Goal: Information Seeking & Learning: Check status

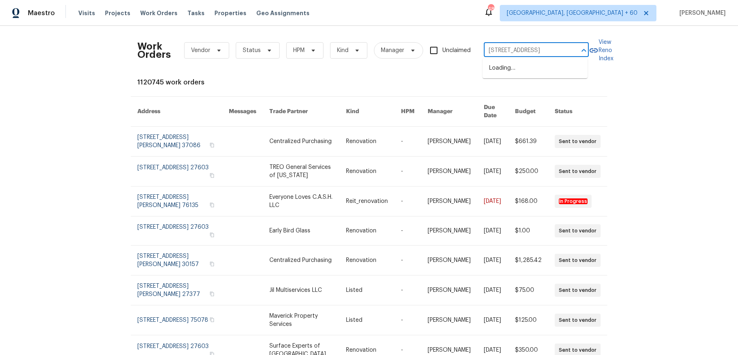
scroll to position [0, 24]
click at [497, 64] on li "[STREET_ADDRESS]" at bounding box center [535, 69] width 105 height 14
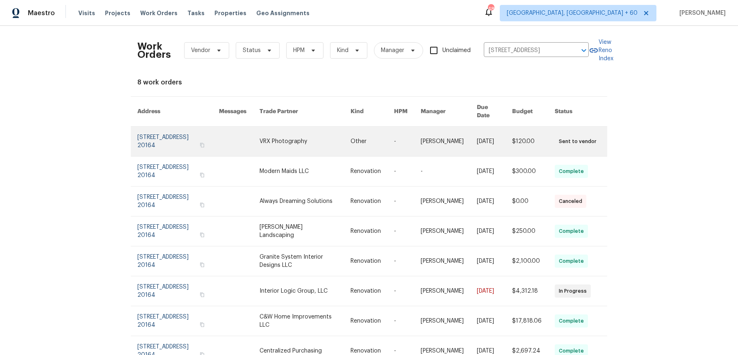
click at [414, 132] on td "[PERSON_NAME]" at bounding box center [442, 142] width 56 height 30
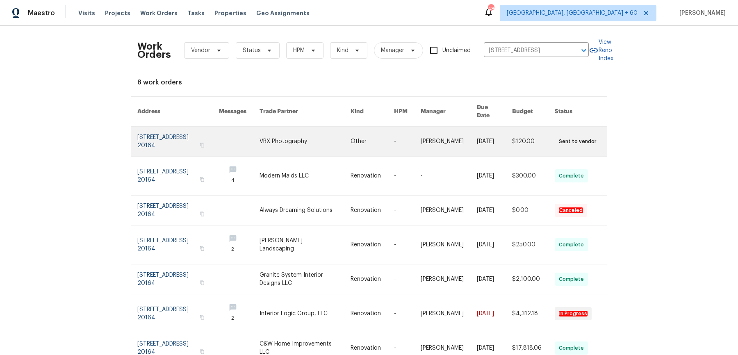
click at [394, 136] on link at bounding box center [407, 142] width 27 height 30
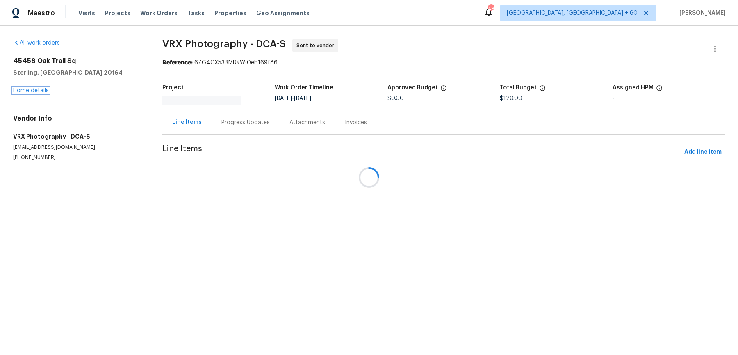
click at [45, 88] on link "Home details" at bounding box center [31, 91] width 36 height 6
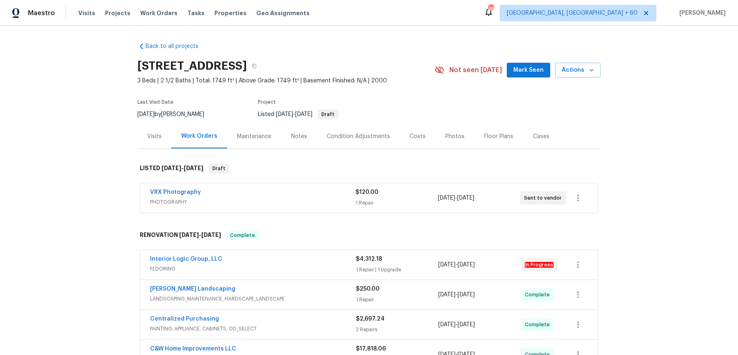
click at [247, 194] on div "VRX Photography" at bounding box center [253, 193] width 206 height 10
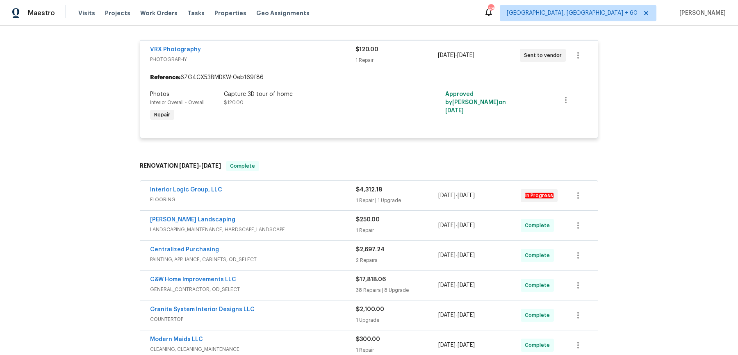
click at [279, 186] on div "Interior Logic Group, LLC" at bounding box center [253, 191] width 206 height 10
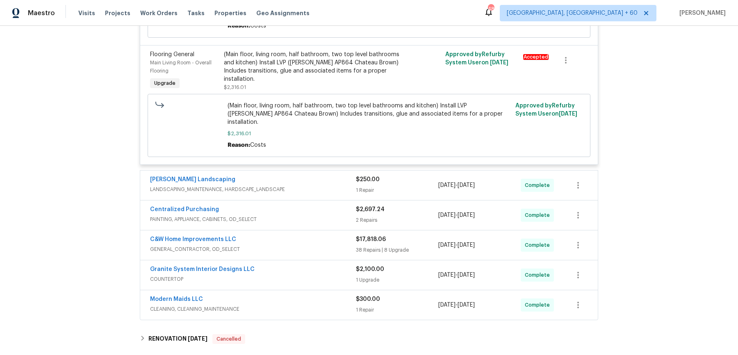
scroll to position [543, 0]
click at [312, 170] on div "Manzano Landscaping LANDSCAPING_MAINTENANCE, HARDSCAPE_LANDSCAPE $250.00 1 Repa…" at bounding box center [369, 185] width 458 height 30
click at [315, 185] on span "LANDSCAPING_MAINTENANCE, HARDSCAPE_LANDSCAPE" at bounding box center [253, 189] width 206 height 8
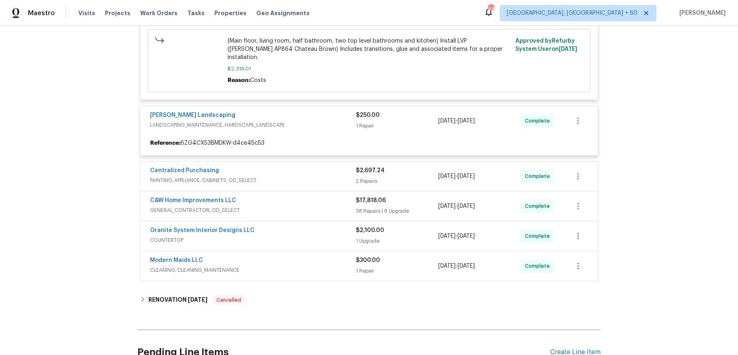
scroll to position [608, 0]
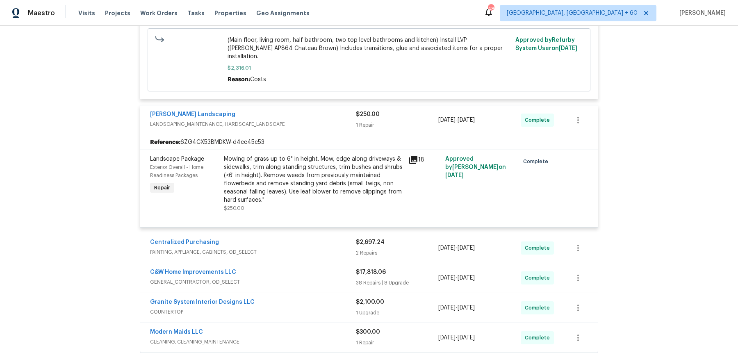
click at [322, 238] on div "Centralized Purchasing PAINTING, APPLIANCE, CABINETS, OD_SELECT" at bounding box center [253, 248] width 206 height 20
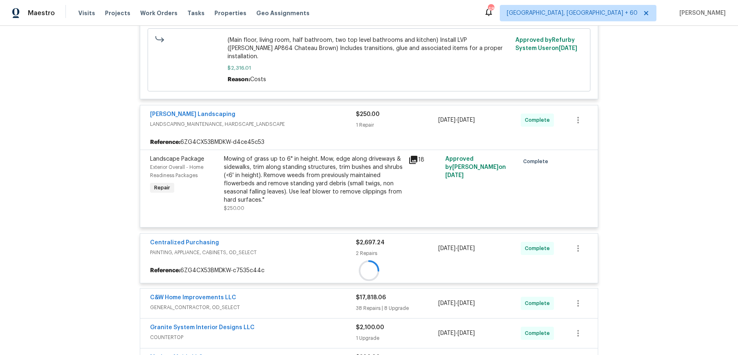
scroll to position [694, 0]
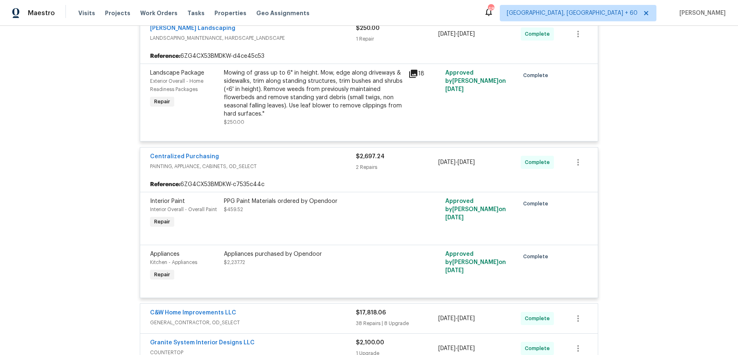
click at [315, 309] on div "C&W Home Improvements LLC" at bounding box center [253, 314] width 206 height 10
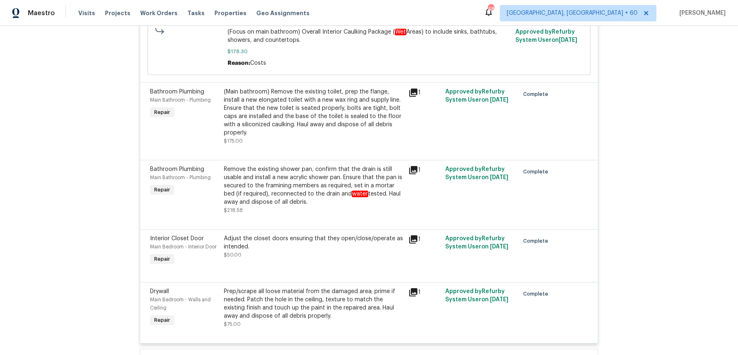
scroll to position [4371, 0]
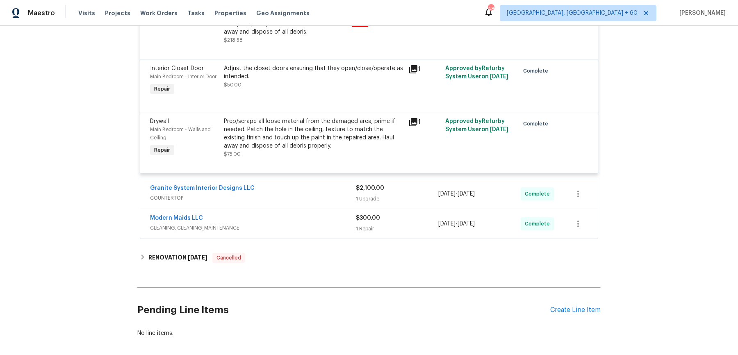
click at [324, 184] on div "Granite System Interior Designs LLC" at bounding box center [253, 189] width 206 height 10
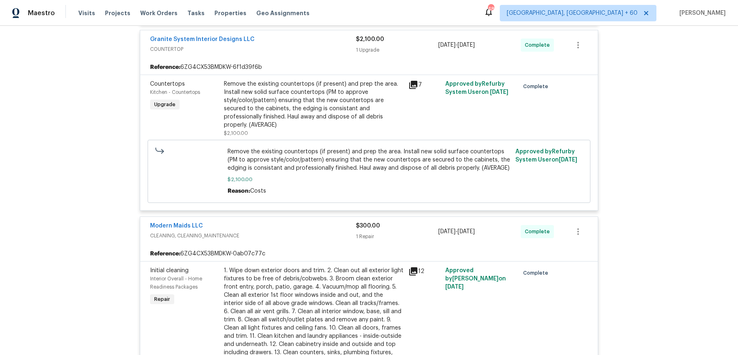
scroll to position [4742, 0]
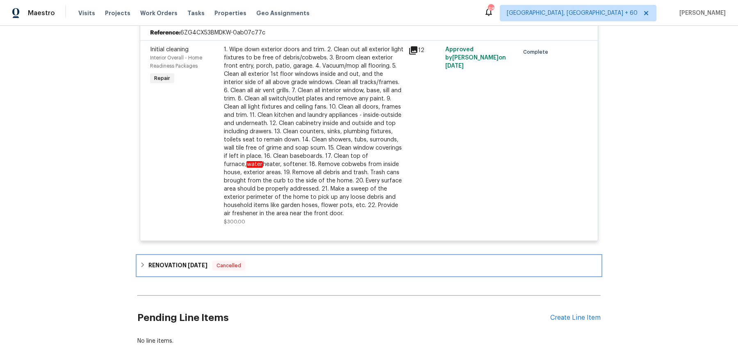
click at [322, 256] on div "RENOVATION 5/28/25 Cancelled" at bounding box center [369, 266] width 464 height 20
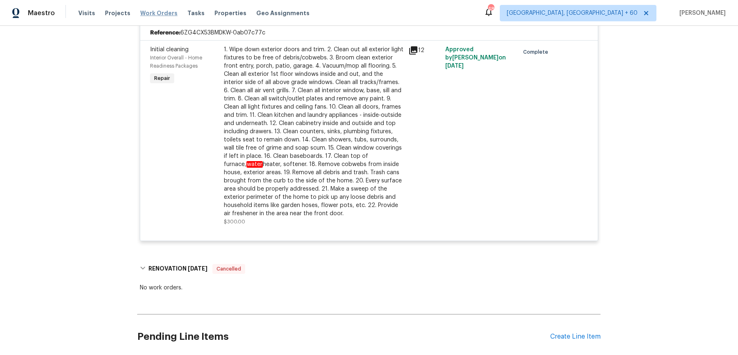
click at [162, 12] on span "Work Orders" at bounding box center [158, 13] width 37 height 8
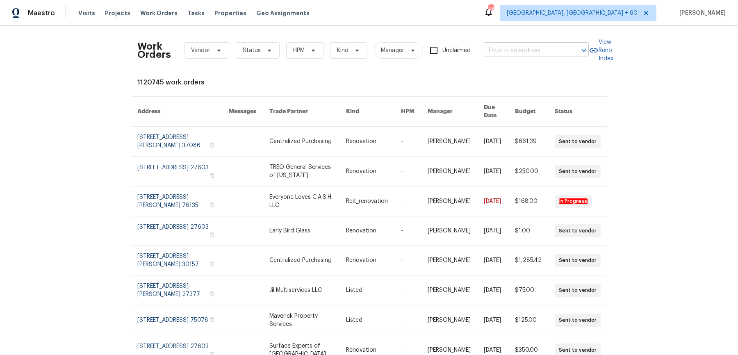
click at [510, 56] on body "Maestro Visits Projects Work Orders Tasks Properties Geo Assignments 488 Albuqu…" at bounding box center [369, 177] width 738 height 355
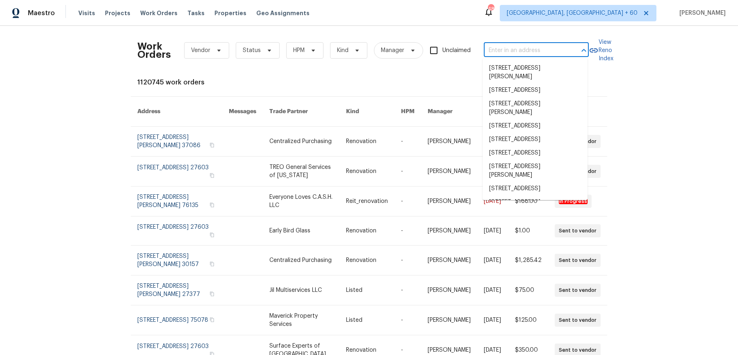
paste input "155 Doverside Dr Columbia, SC 29212"
type input "155 Doverside Dr Columbia, SC 29212"
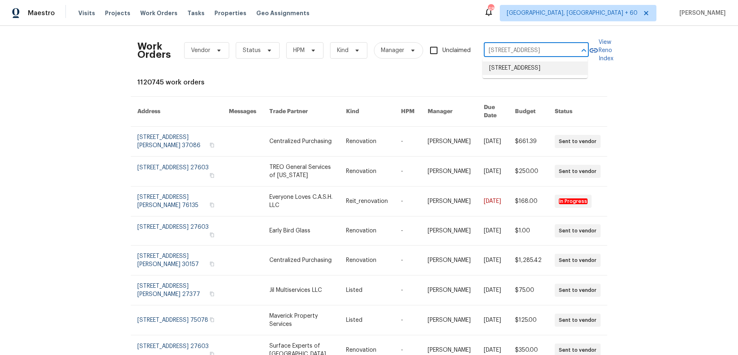
click at [507, 68] on li "155 Doverside Dr, Columbia, SC 29212" at bounding box center [535, 69] width 105 height 14
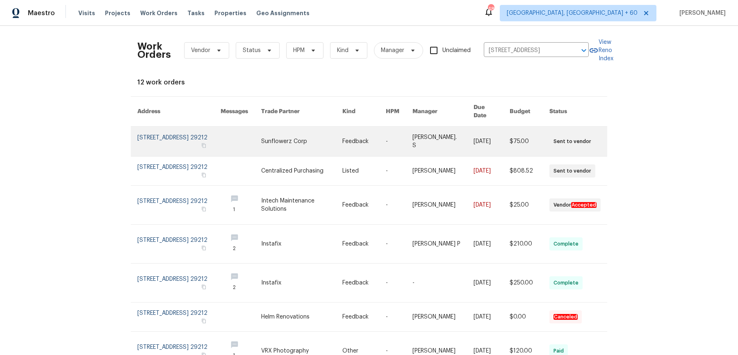
click at [435, 129] on link at bounding box center [443, 142] width 61 height 30
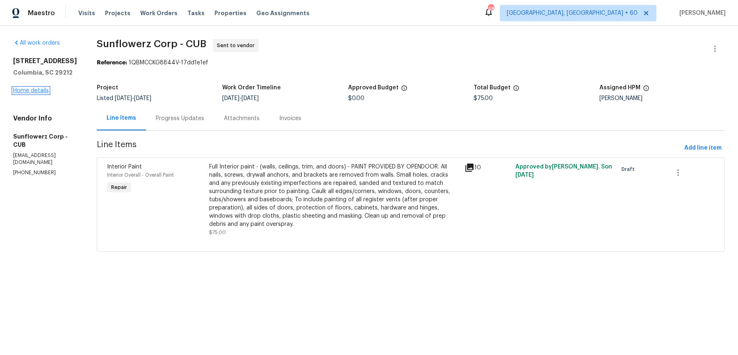
click at [37, 89] on link "Home details" at bounding box center [31, 91] width 36 height 6
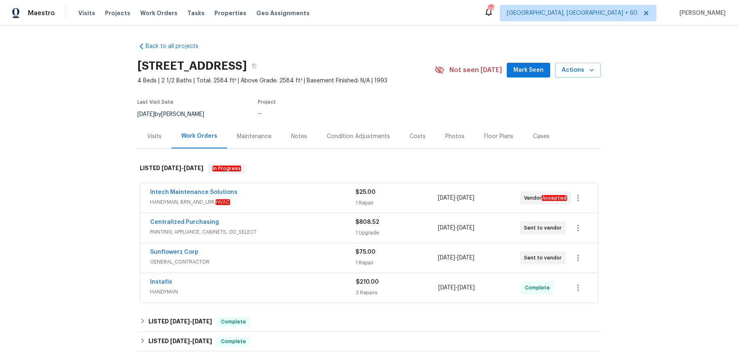
click at [264, 201] on span "HANDYMAN, BRN_AND_LRR, HVAC" at bounding box center [253, 202] width 206 height 8
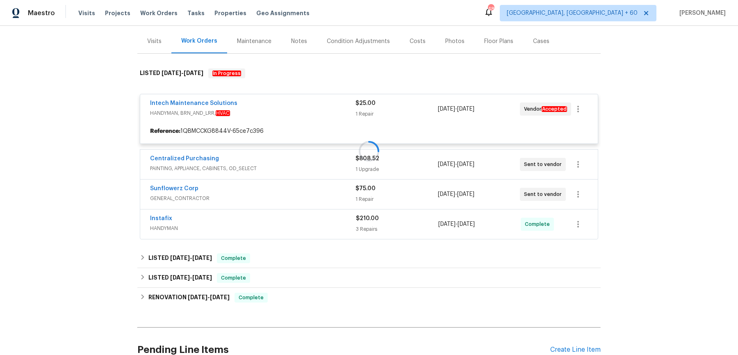
scroll to position [96, 0]
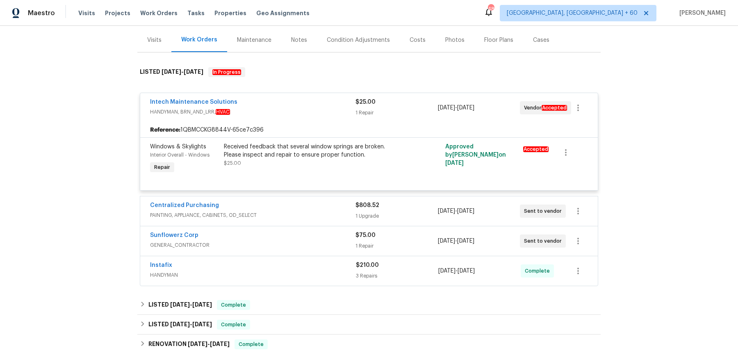
click at [274, 211] on span "PAINTING, APPLIANCE, CABINETS, OD_SELECT" at bounding box center [253, 215] width 206 height 8
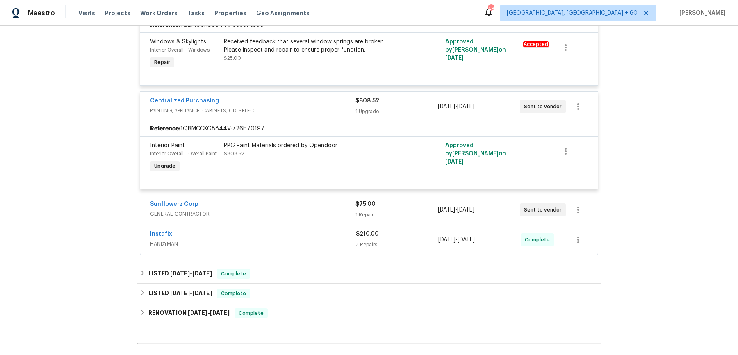
scroll to position [210, 0]
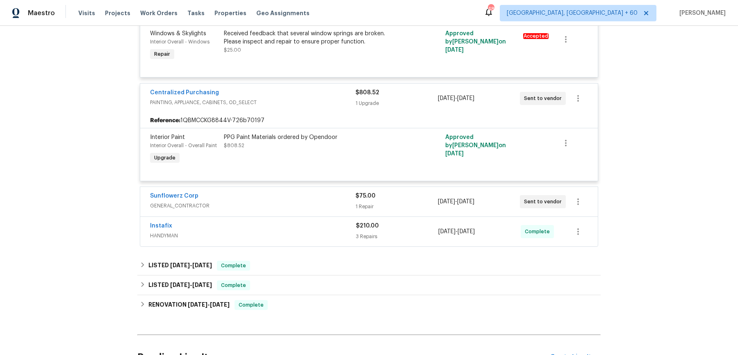
click at [274, 210] on div "Sunflowerz Corp GENERAL_CONTRACTOR" at bounding box center [253, 202] width 206 height 20
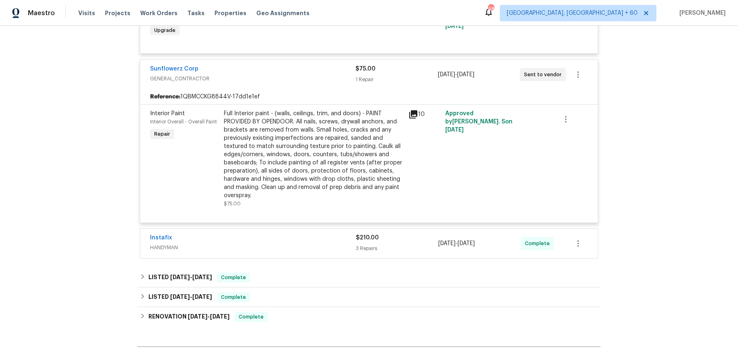
click at [275, 235] on div "Instafix" at bounding box center [253, 239] width 206 height 10
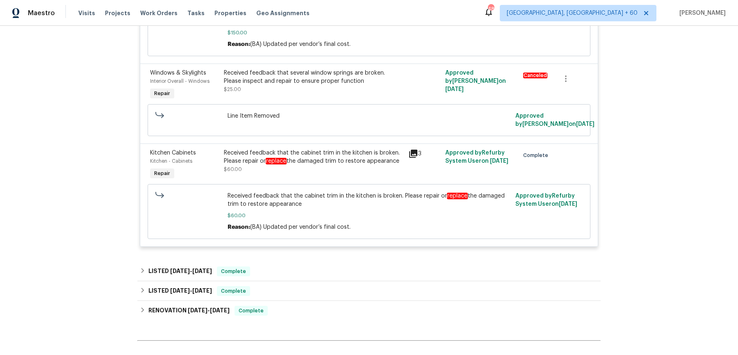
scroll to position [658, 0]
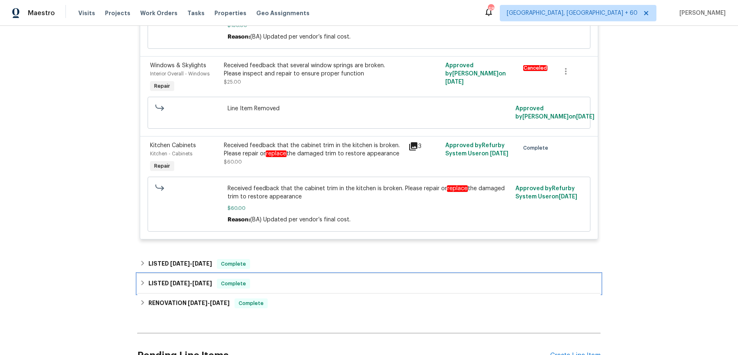
click at [272, 281] on div "LISTED 4/19/25 - 4/21/25 Complete" at bounding box center [369, 284] width 464 height 20
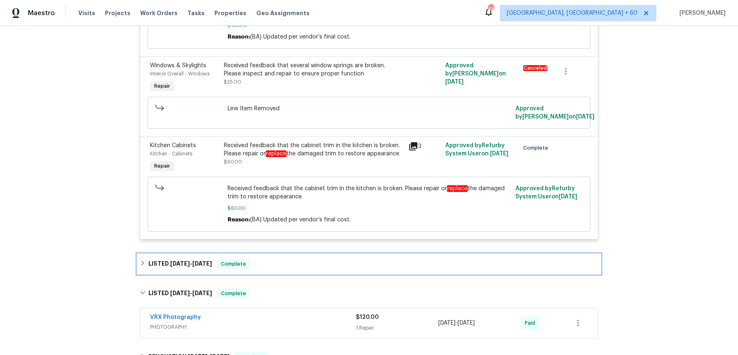
click at [278, 269] on div "LISTED 9/1/25 - 9/4/25 Complete" at bounding box center [369, 264] width 459 height 10
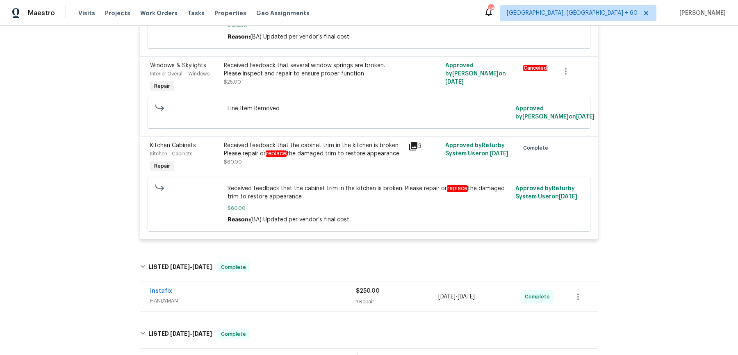
click at [276, 297] on div "Instafix" at bounding box center [253, 292] width 206 height 10
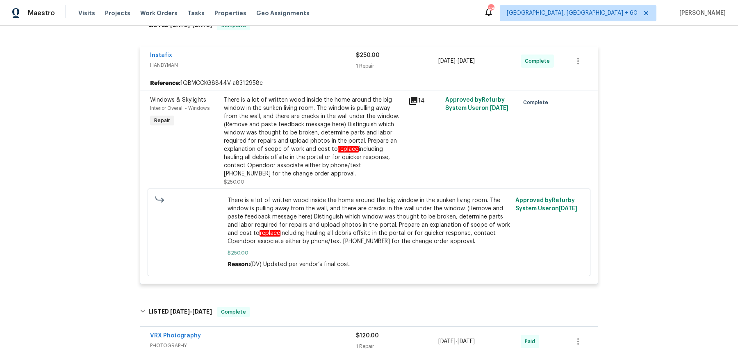
scroll to position [907, 0]
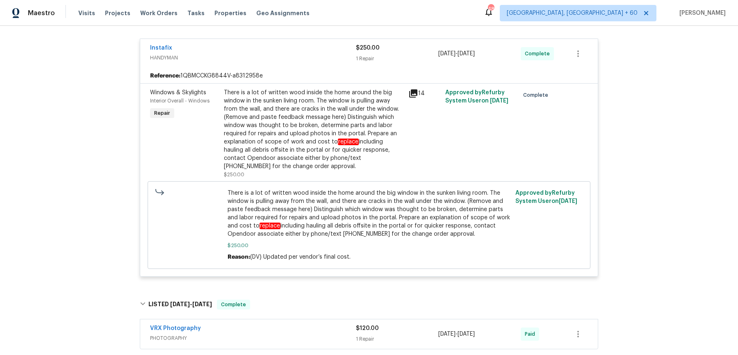
click at [272, 330] on div "VRX Photography PHOTOGRAPHY $120.00 1 Repair 4/19/2025 - 4/21/2025 Paid" at bounding box center [369, 335] width 458 height 30
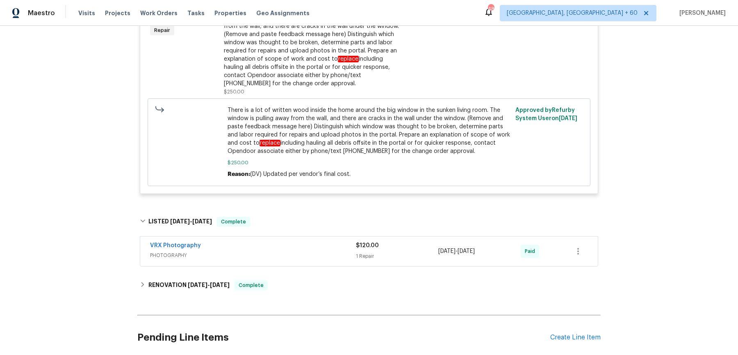
scroll to position [991, 0]
click at [293, 248] on div "VRX Photography" at bounding box center [253, 245] width 206 height 10
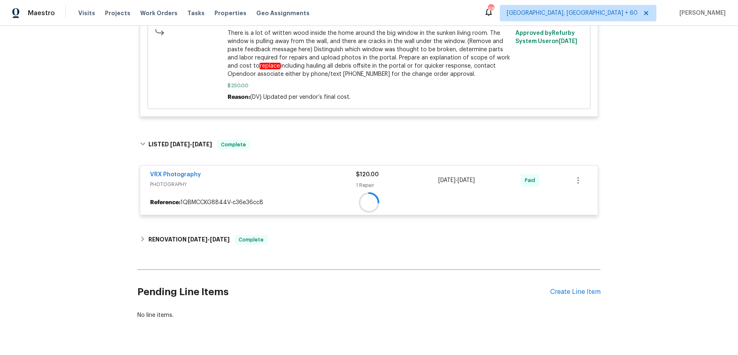
scroll to position [1067, 0]
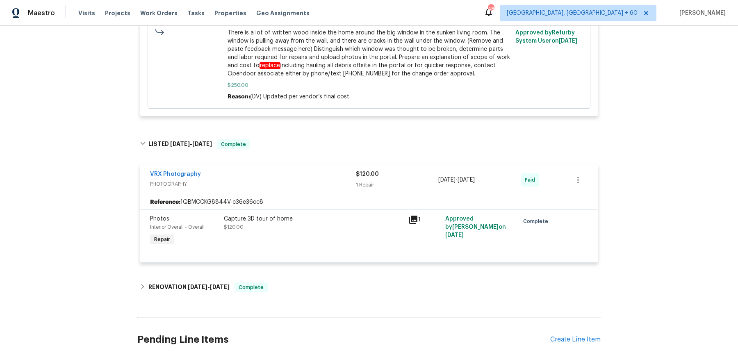
click at [293, 248] on div "Capture 3D tour of home $120.00" at bounding box center [314, 231] width 185 height 38
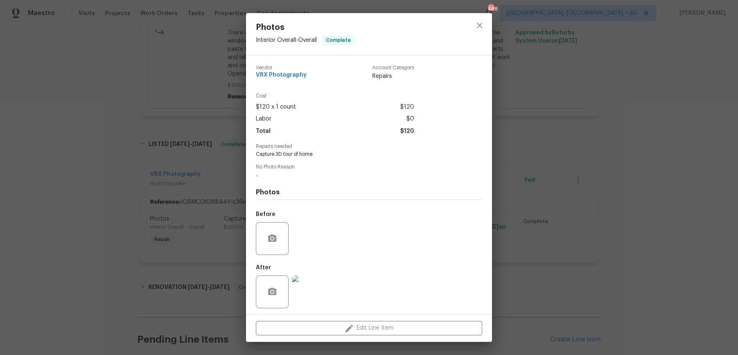
click at [234, 258] on div "Photos Interior Overall - Overall Complete Vendor VRX Photography Account Categ…" at bounding box center [369, 177] width 738 height 355
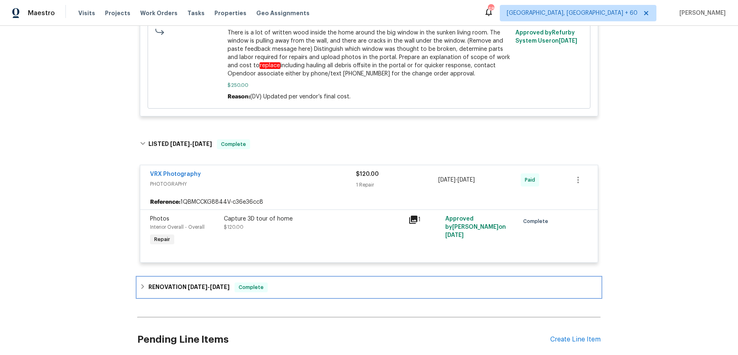
click at [264, 297] on div "RENOVATION 3/27/25 - 4/16/25 Complete" at bounding box center [369, 288] width 464 height 20
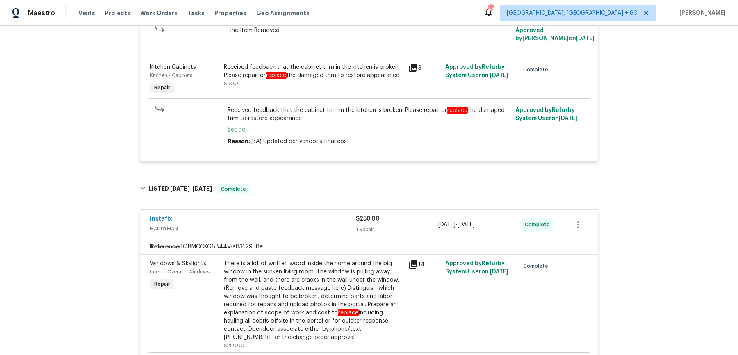
scroll to position [626, 0]
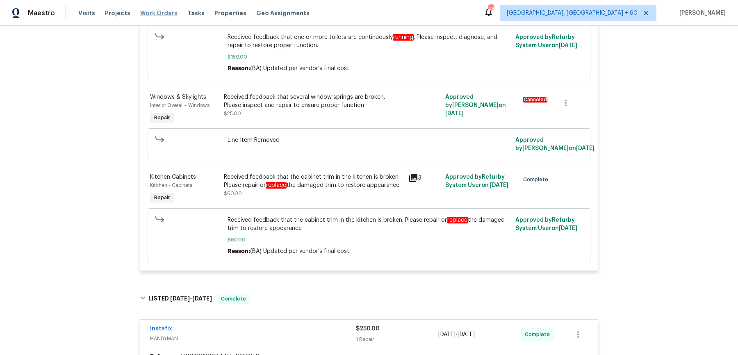
click at [157, 13] on span "Work Orders" at bounding box center [158, 13] width 37 height 8
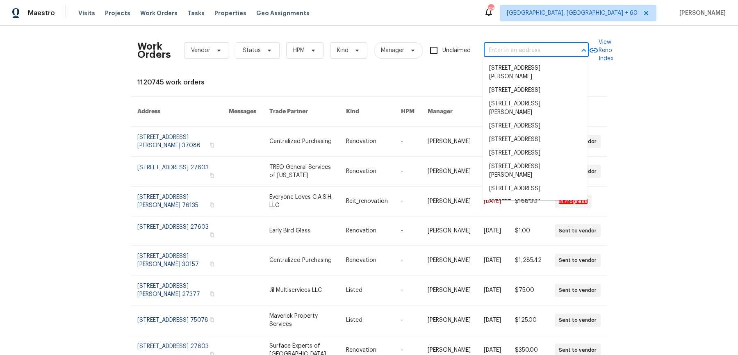
click at [518, 53] on input "text" at bounding box center [525, 50] width 82 height 13
paste input "5669 Lake Lindero Dr Agoura Hills, CA 91301"
type input "5669 Lake Lindero Dr Agoura Hills, CA 91301"
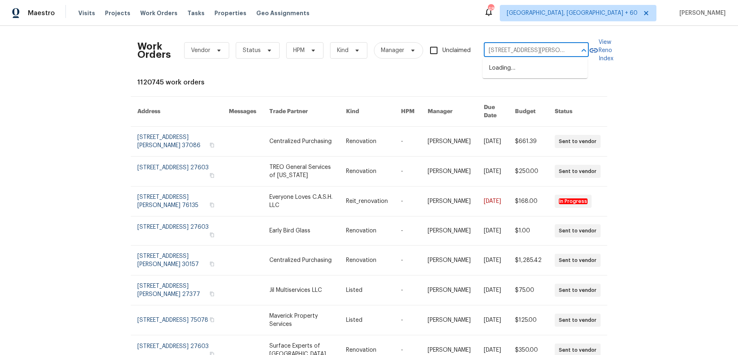
scroll to position [0, 42]
click at [517, 64] on li "5669 Lake Lindero Dr, Agoura Hills, CA 91301" at bounding box center [535, 69] width 105 height 14
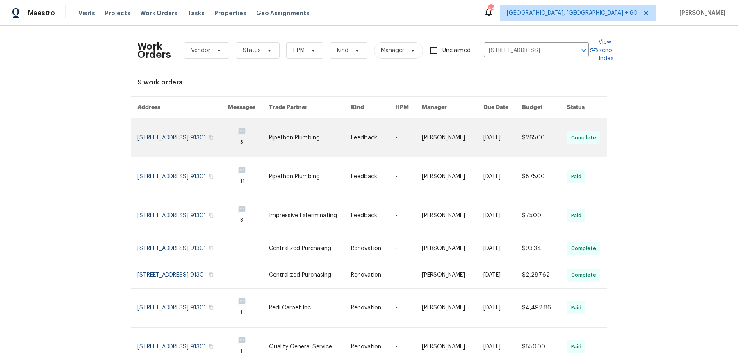
click at [423, 135] on link at bounding box center [453, 138] width 62 height 39
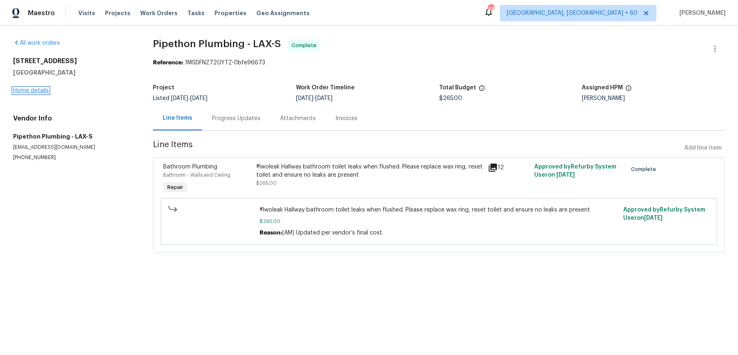
click at [39, 92] on link "Home details" at bounding box center [31, 91] width 36 height 6
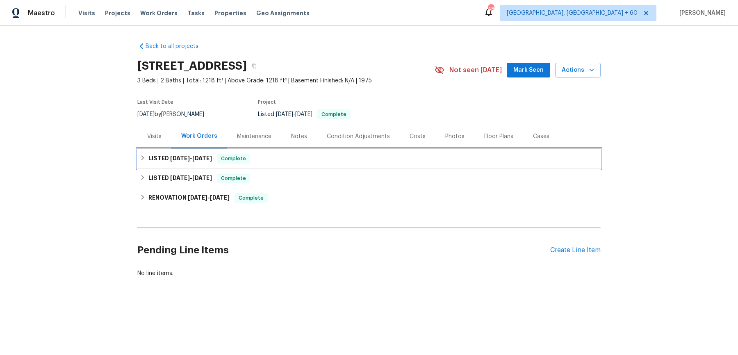
click at [338, 159] on div "LISTED 9/16/25 - 9/19/25 Complete" at bounding box center [369, 159] width 459 height 10
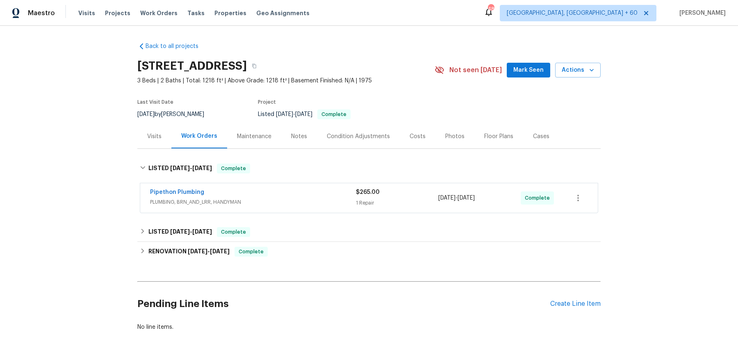
click at [318, 202] on span "PLUMBING, BRN_AND_LRR, HANDYMAN" at bounding box center [253, 202] width 206 height 8
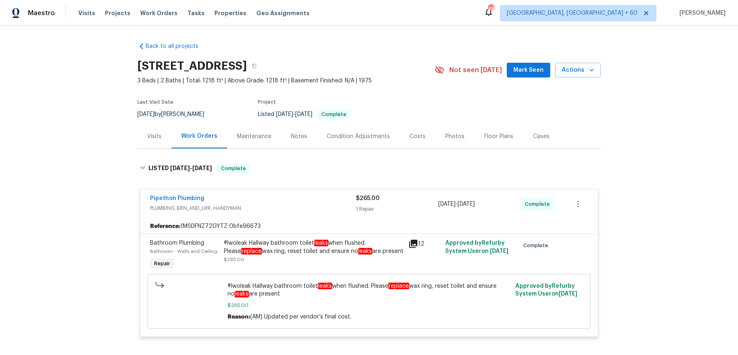
scroll to position [64, 0]
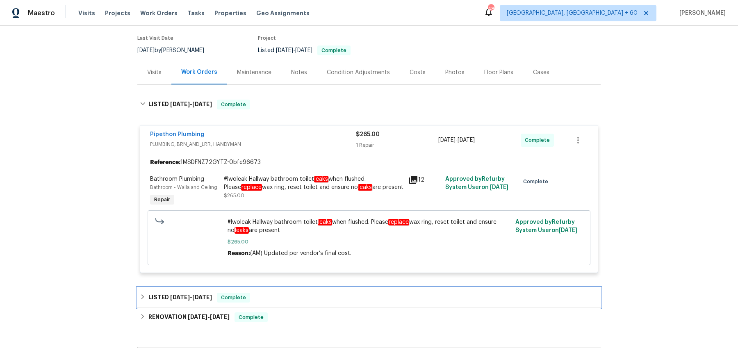
click at [266, 292] on div "LISTED 8/7/25 - 9/3/25 Complete" at bounding box center [369, 298] width 464 height 20
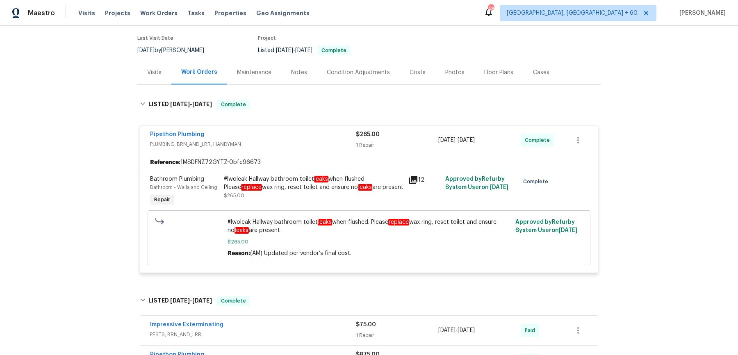
click at [267, 321] on div "Impressive Exterminating" at bounding box center [253, 326] width 206 height 10
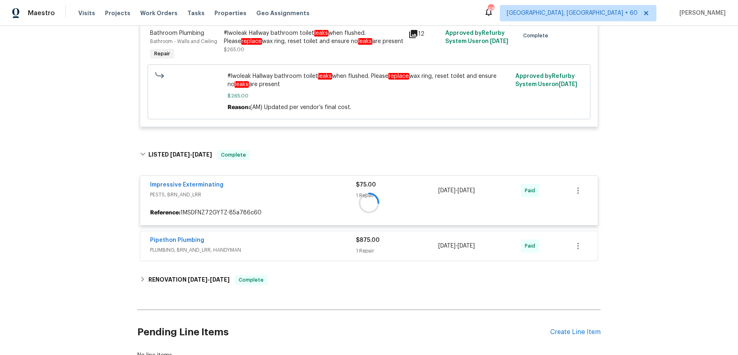
scroll to position [214, 0]
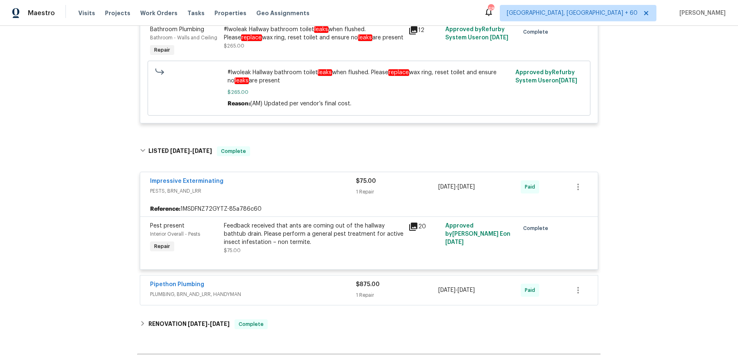
click at [295, 290] on span "PLUMBING, BRN_AND_LRR, HANDYMAN" at bounding box center [253, 294] width 206 height 8
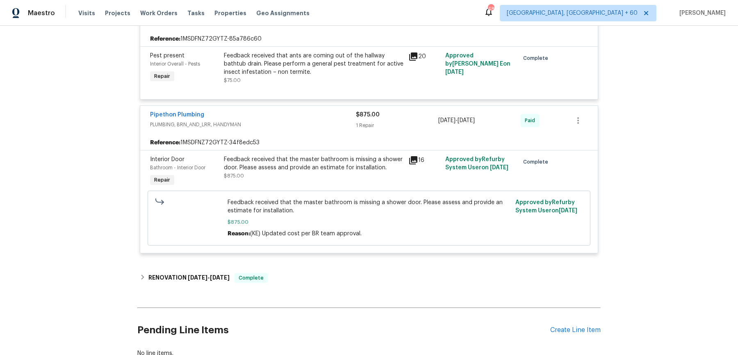
scroll to position [441, 0]
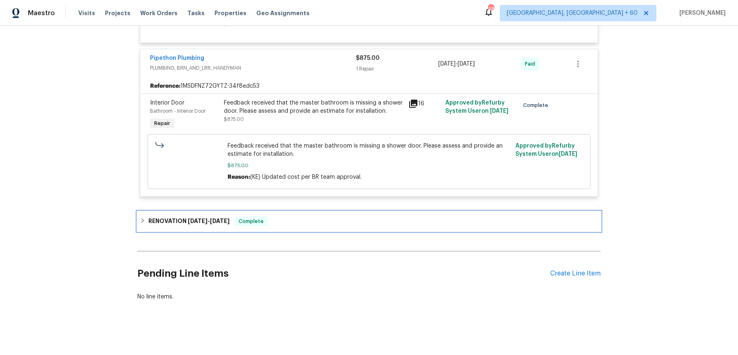
click at [294, 226] on div "RENOVATION 6/27/25 - 7/11/25 Complete" at bounding box center [369, 222] width 464 height 20
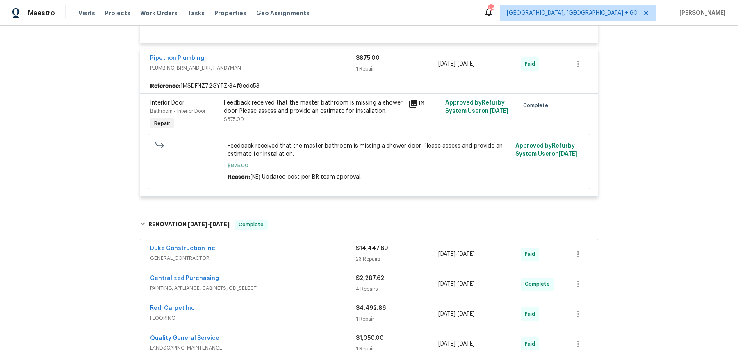
click at [298, 254] on span "GENERAL_CONTRACTOR" at bounding box center [253, 258] width 206 height 8
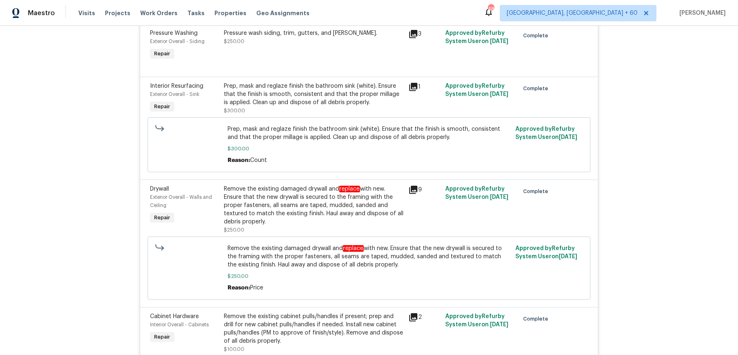
scroll to position [1757, 0]
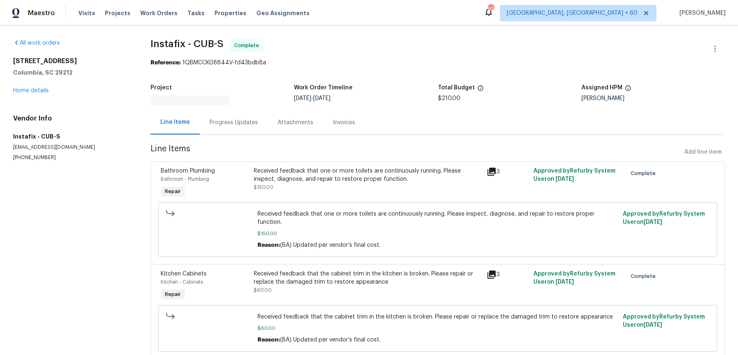
click at [226, 119] on div "Progress Updates" at bounding box center [234, 123] width 48 height 8
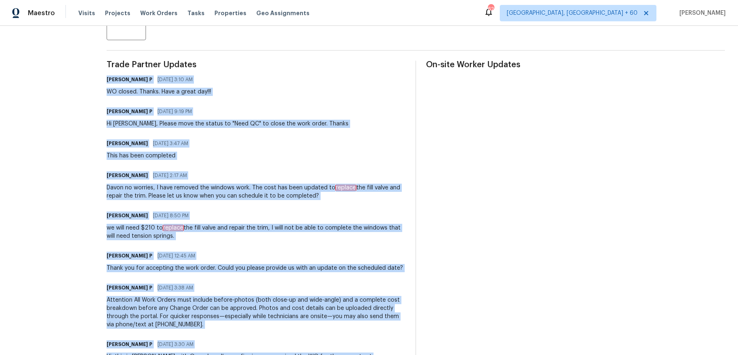
scroll to position [271, 0]
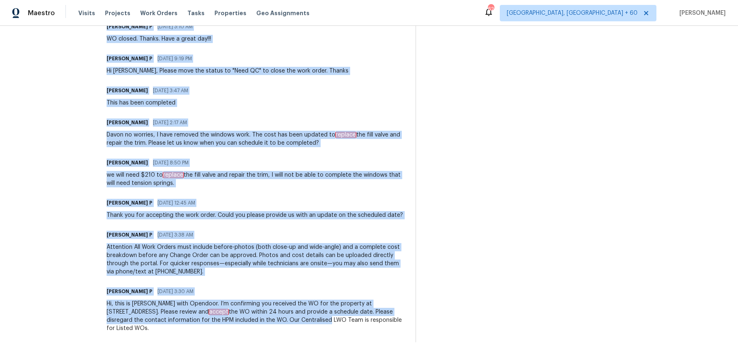
drag, startPoint x: 107, startPoint y: 80, endPoint x: 330, endPoint y: 368, distance: 364.3
click at [330, 355] on html "Maestro Visits Projects Work Orders Tasks Properties Geo Assignments 629 [GEOGR…" at bounding box center [369, 177] width 738 height 355
copy div "[PERSON_NAME] P [DATE] 3:10 AM WO closed. Thanks. Have a great day!!! [PERSON_N…"
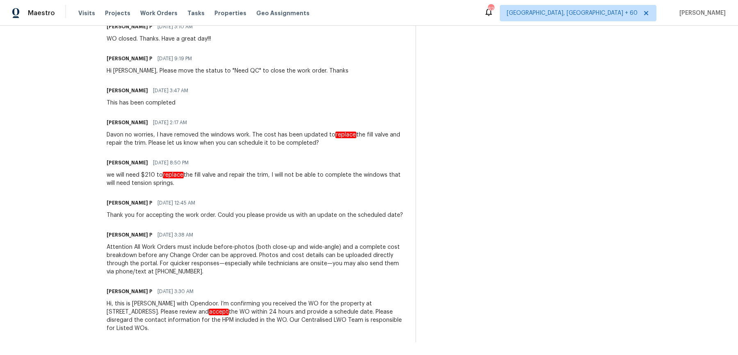
click at [292, 124] on div "Blessida Angeline M [DATE] 2:17 AM" at bounding box center [256, 122] width 299 height 11
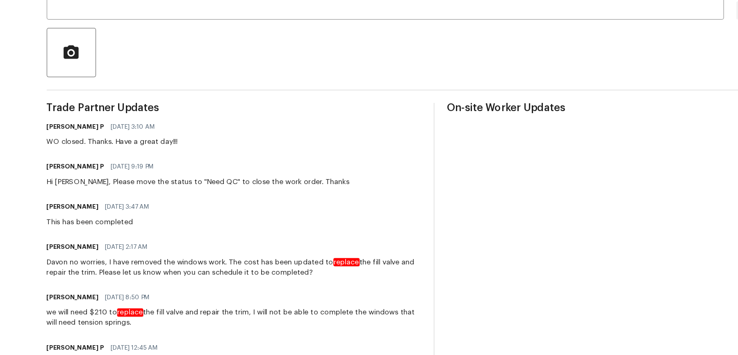
scroll to position [0, 0]
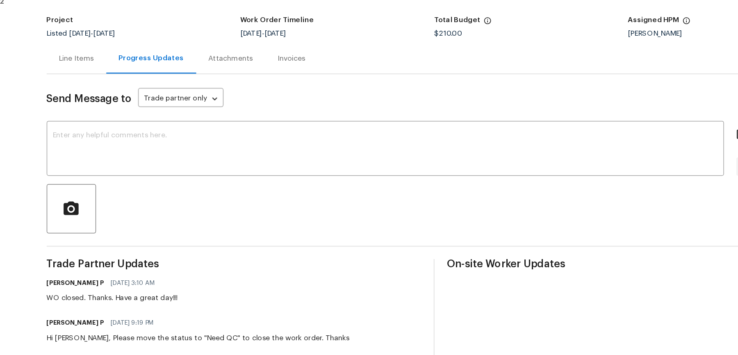
click at [142, 121] on div "Line Items" at bounding box center [130, 118] width 28 height 8
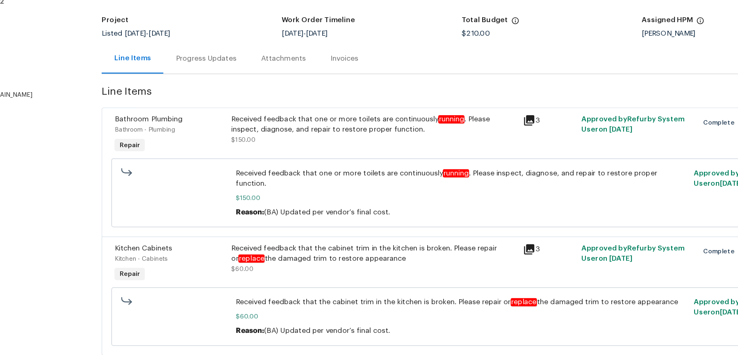
click at [231, 119] on div "Progress Updates" at bounding box center [234, 118] width 48 height 8
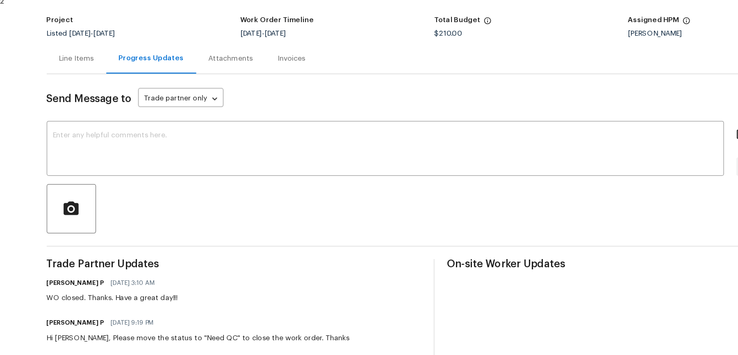
scroll to position [271, 0]
